Goal: Check status: Check status

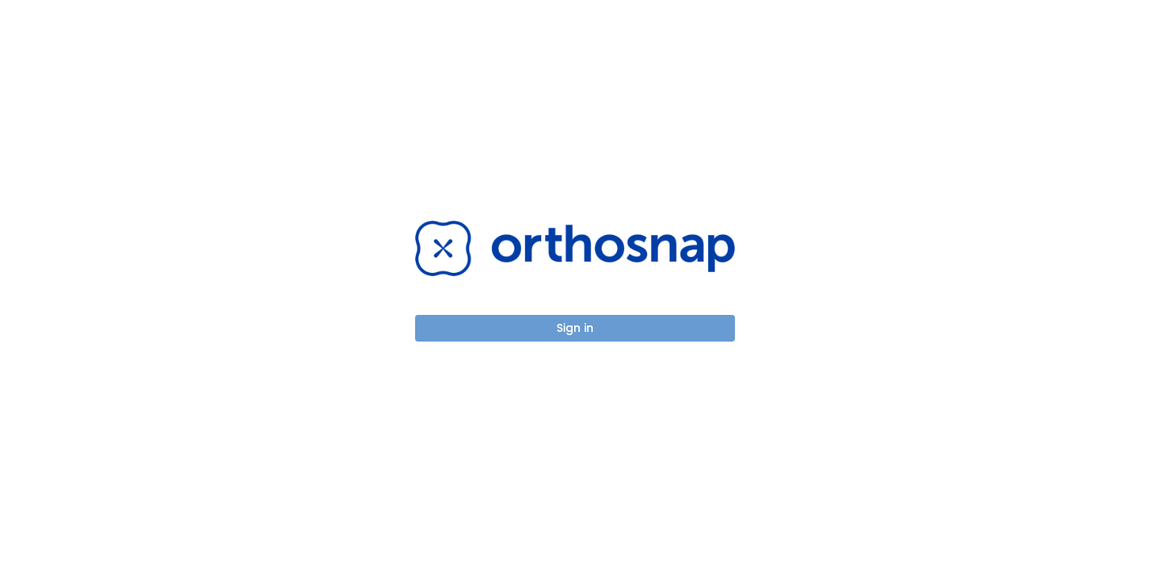
click at [490, 332] on button "Sign in" at bounding box center [575, 328] width 320 height 27
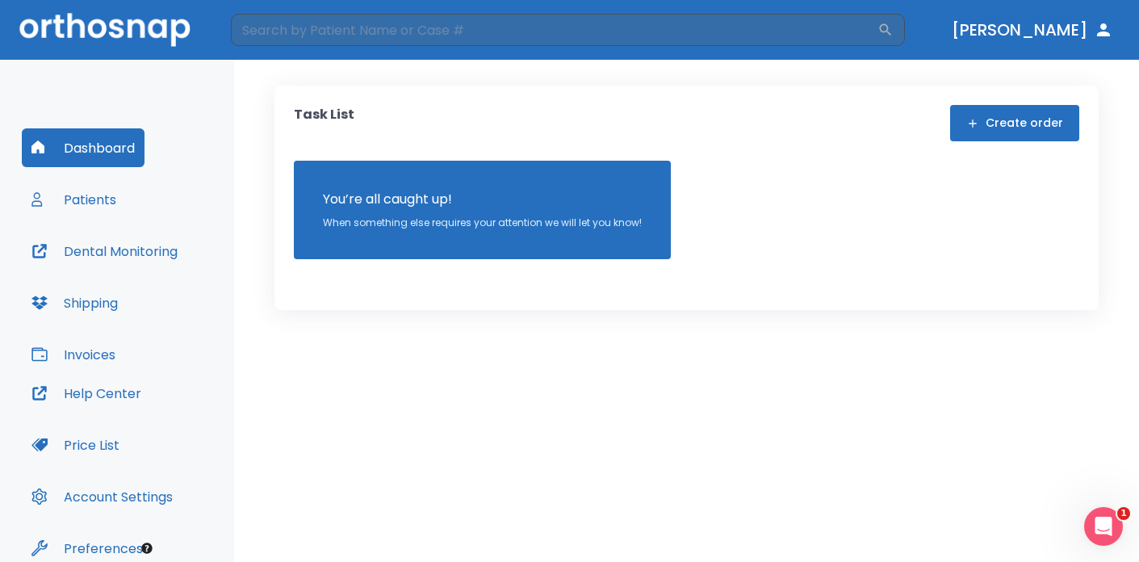
click at [93, 199] on button "Patients" at bounding box center [74, 199] width 104 height 39
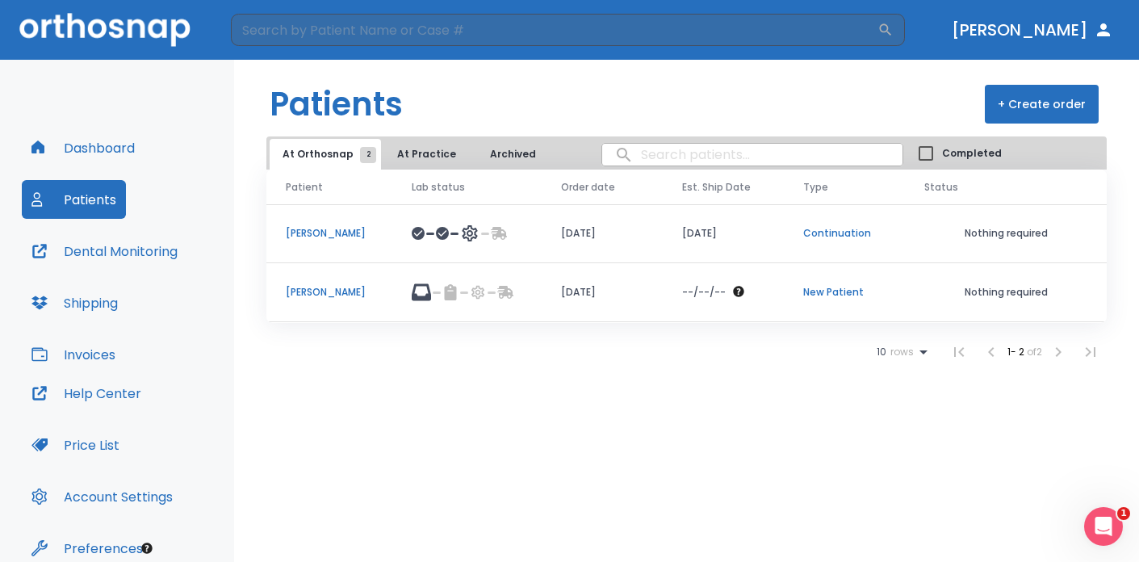
click at [1024, 225] on td "Nothing required" at bounding box center [1006, 233] width 202 height 59
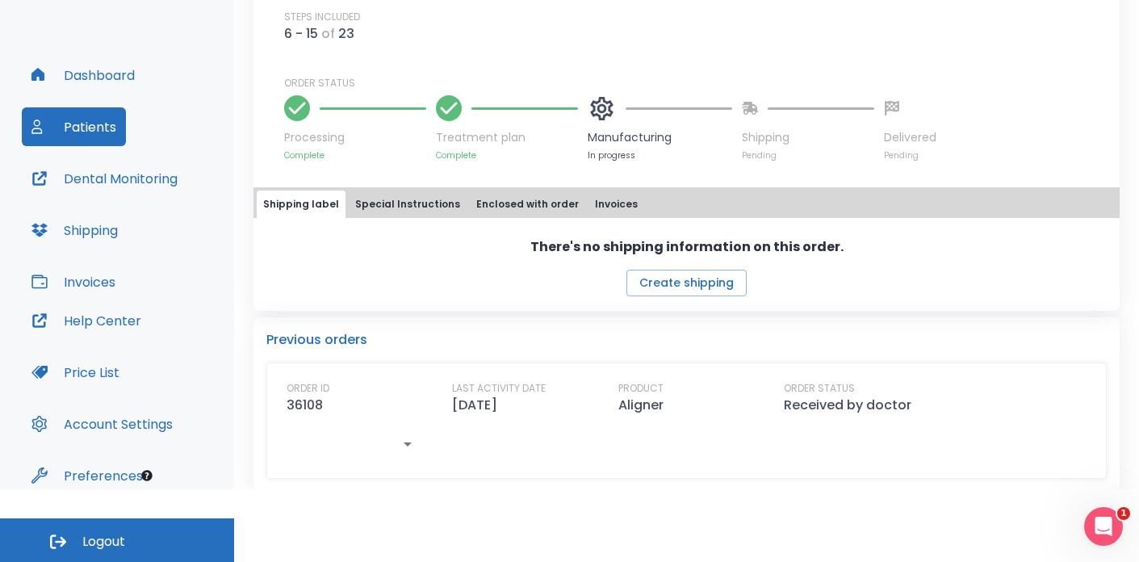
scroll to position [520, 0]
click at [404, 212] on button "Special Instructions" at bounding box center [408, 205] width 118 height 27
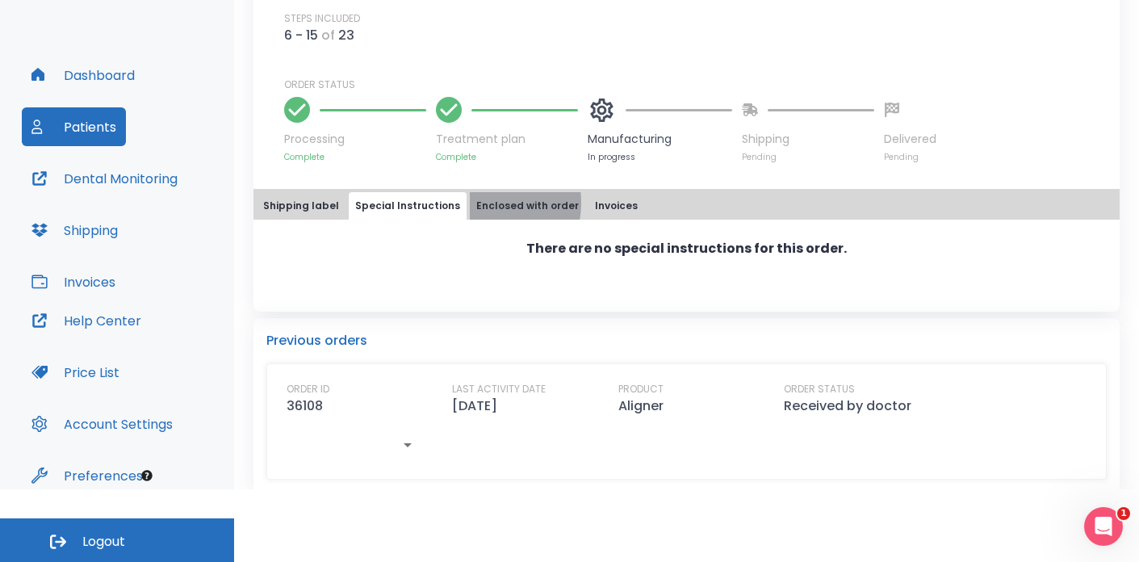
click at [470, 203] on button "Enclosed with order" at bounding box center [527, 205] width 115 height 27
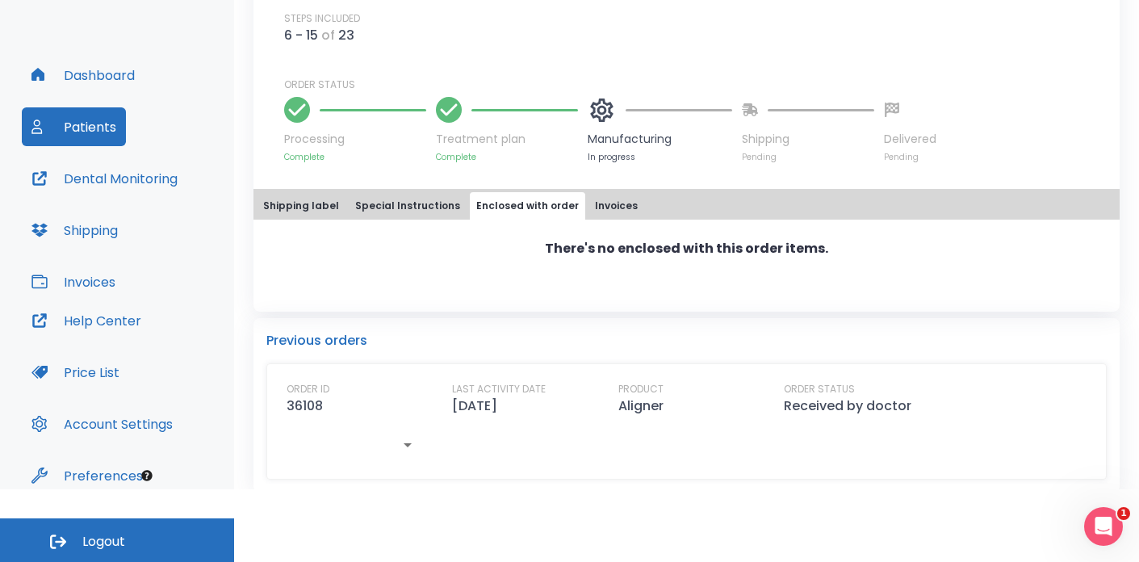
click at [589, 199] on button "Invoices" at bounding box center [617, 205] width 56 height 27
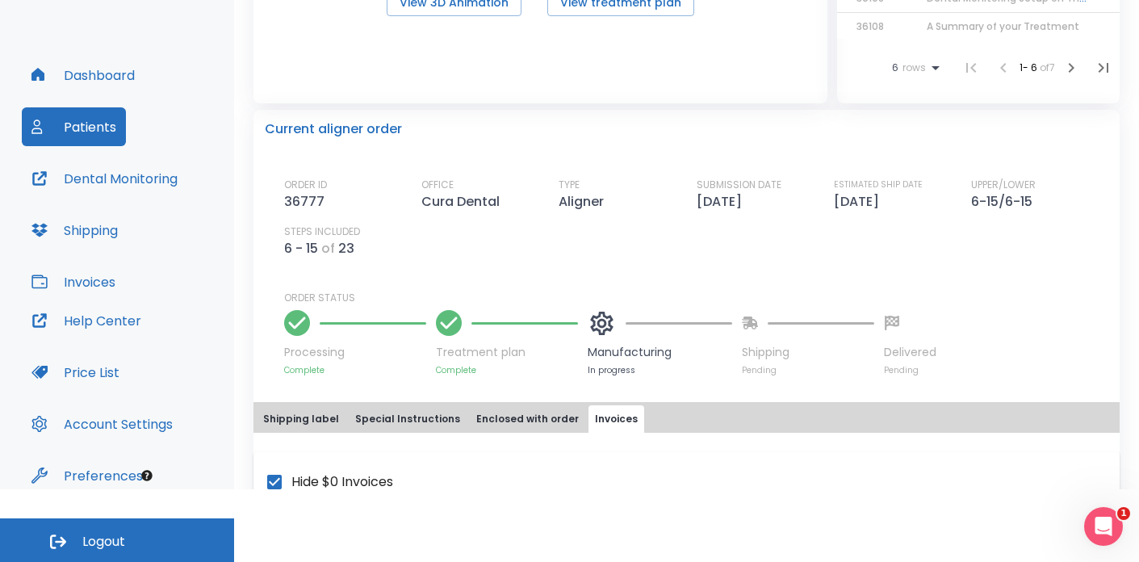
scroll to position [305, 0]
